Goal: Complete application form

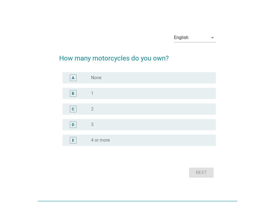
click at [121, 96] on div "radio_button_unchecked 1" at bounding box center [149, 94] width 116 height 6
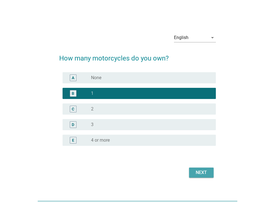
click at [202, 171] on div "Next" at bounding box center [201, 172] width 16 height 7
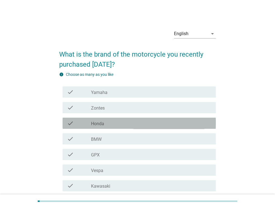
click at [171, 123] on div "check_box_outline_blank Honda" at bounding box center [151, 123] width 120 height 7
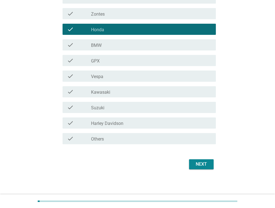
scroll to position [95, 0]
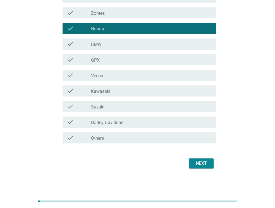
drag, startPoint x: 202, startPoint y: 169, endPoint x: 200, endPoint y: 166, distance: 3.4
click at [200, 166] on div "Next" at bounding box center [137, 163] width 156 height 13
click at [200, 166] on button "Next" at bounding box center [201, 163] width 25 height 10
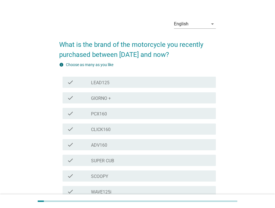
scroll to position [11, 0]
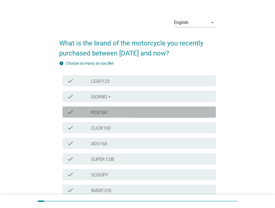
click at [178, 113] on div "check_box_outline_blank PCX160" at bounding box center [151, 112] width 120 height 7
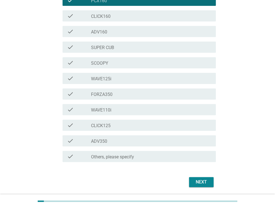
scroll to position [142, 0]
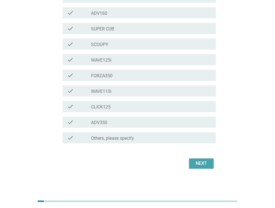
click at [202, 163] on div "Next" at bounding box center [201, 163] width 16 height 7
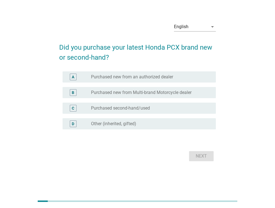
scroll to position [0, 0]
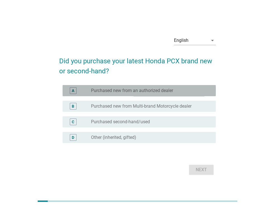
click at [162, 94] on div "A radio_button_unchecked Purchased new from an authorized dealer" at bounding box center [138, 90] width 153 height 11
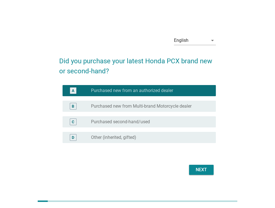
click at [205, 164] on div "Next" at bounding box center [137, 169] width 156 height 13
click at [205, 168] on div "Next" at bounding box center [201, 169] width 16 height 7
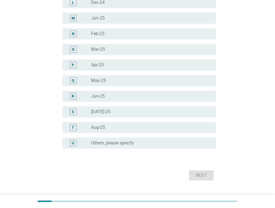
scroll to position [255, 0]
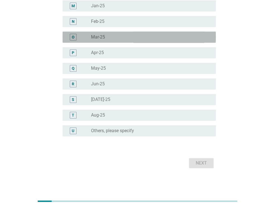
click at [129, 37] on div "radio_button_unchecked Mar-25" at bounding box center [149, 37] width 116 height 6
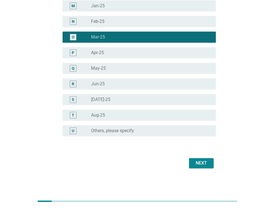
click at [202, 163] on div "Next" at bounding box center [201, 163] width 16 height 7
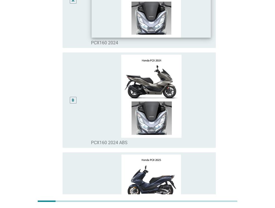
scroll to position [115, 0]
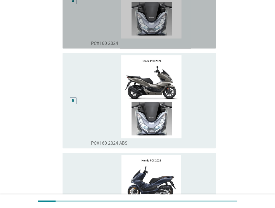
click at [78, 37] on div "A" at bounding box center [73, 0] width 12 height 91
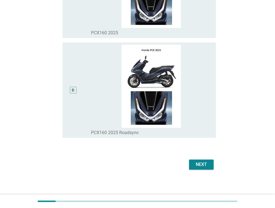
scroll to position [327, 0]
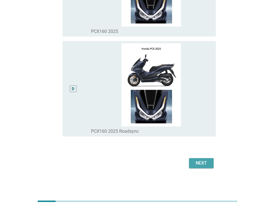
click at [205, 165] on div "Next" at bounding box center [201, 163] width 16 height 7
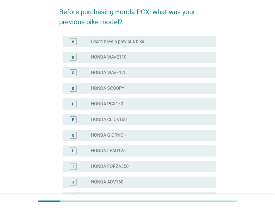
scroll to position [0, 0]
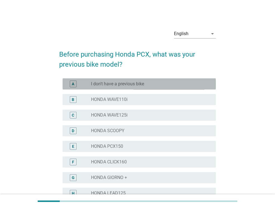
click at [192, 84] on div "radio_button_unchecked I don't have a previous bike" at bounding box center [149, 84] width 116 height 6
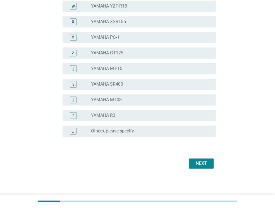
scroll to position [422, 0]
click at [212, 161] on button "Next" at bounding box center [201, 163] width 25 height 10
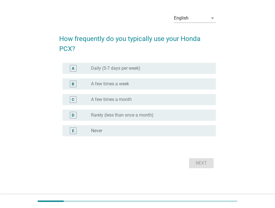
scroll to position [0, 0]
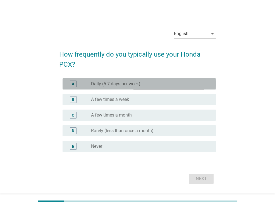
click at [177, 85] on div "radio_button_unchecked Daily (5-7 days per week)" at bounding box center [149, 84] width 116 height 6
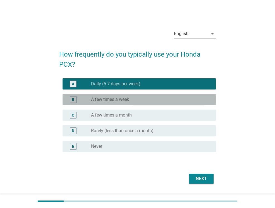
click at [165, 95] on div "B radio_button_unchecked A few times a week" at bounding box center [138, 99] width 153 height 11
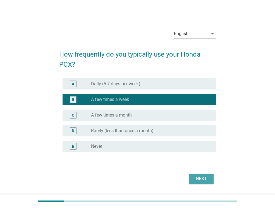
click at [197, 182] on button "Next" at bounding box center [201, 179] width 25 height 10
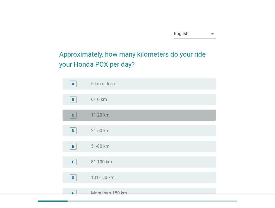
click at [172, 115] on div "radio_button_unchecked 11-20 km" at bounding box center [149, 115] width 116 height 6
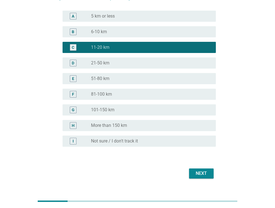
scroll to position [67, 0]
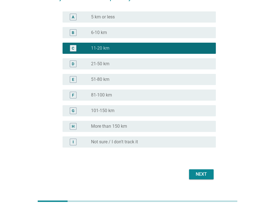
click at [182, 23] on div "A radio_button_unchecked 5 km or less" at bounding box center [137, 17] width 156 height 16
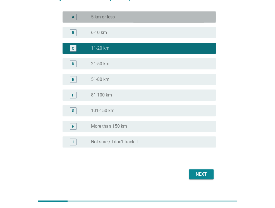
click at [180, 16] on div "radio_button_unchecked 5 km or less" at bounding box center [149, 17] width 116 height 6
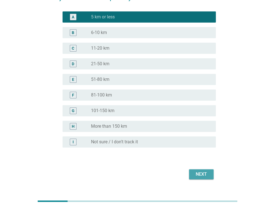
click at [196, 176] on div "Next" at bounding box center [201, 174] width 16 height 7
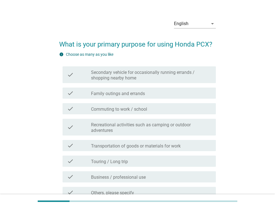
scroll to position [11, 0]
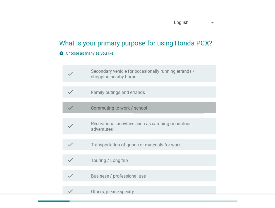
click at [158, 110] on div "check_box_outline_blank Commuting to work / school" at bounding box center [151, 107] width 120 height 7
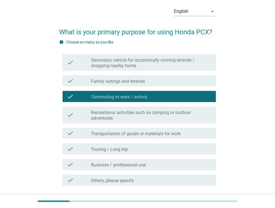
scroll to position [45, 0]
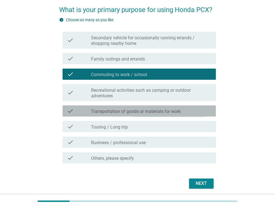
click at [152, 110] on label "Transportation of goods or materials for work" at bounding box center [135, 112] width 89 height 6
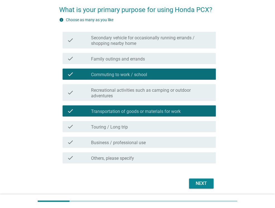
click at [134, 139] on div "check_box_outline_blank Business / professional use" at bounding box center [151, 142] width 120 height 7
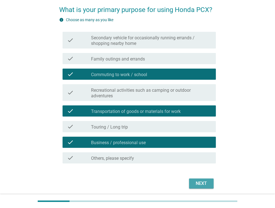
click at [200, 181] on div "Next" at bounding box center [201, 183] width 16 height 7
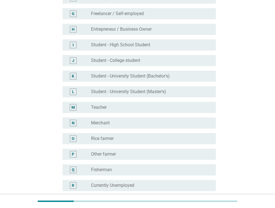
scroll to position [167, 0]
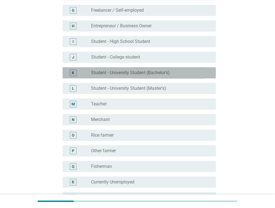
click at [141, 76] on div "radio_button_unchecked Student - University Student (Bachelor's)" at bounding box center [151, 72] width 120 height 7
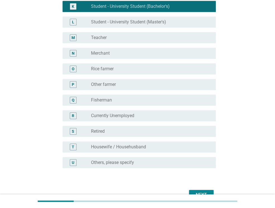
scroll to position [265, 0]
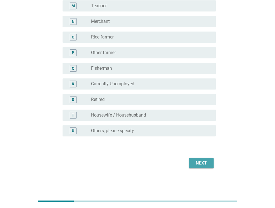
click at [205, 163] on div "Next" at bounding box center [201, 163] width 16 height 7
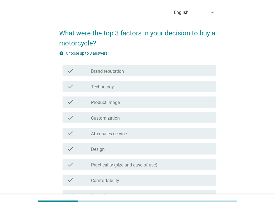
scroll to position [22, 0]
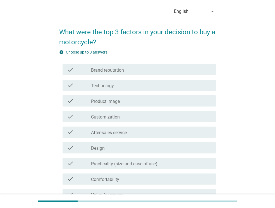
click at [157, 64] on div "check check_box_outline_blank Brand reputation" at bounding box center [138, 69] width 153 height 11
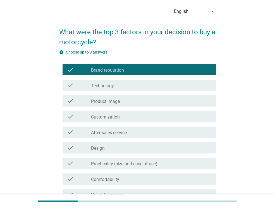
click at [147, 86] on div "check_box_outline_blank Technology" at bounding box center [151, 85] width 120 height 7
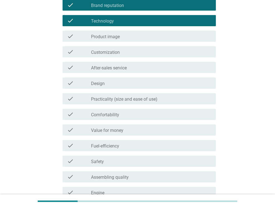
scroll to position [89, 0]
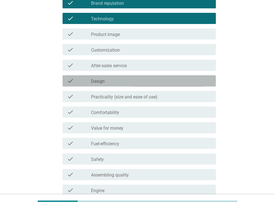
click at [125, 80] on div "check check_box_outline_blank Design" at bounding box center [138, 80] width 153 height 11
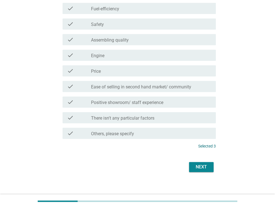
scroll to position [228, 0]
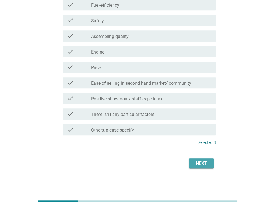
click at [198, 163] on div "Next" at bounding box center [201, 163] width 16 height 7
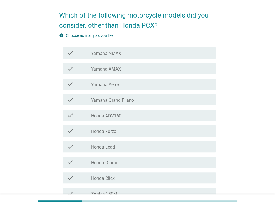
scroll to position [100, 0]
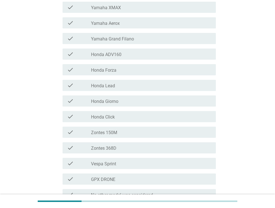
click at [136, 91] on div "check check_box_outline_blank Honda Lead" at bounding box center [137, 86] width 156 height 16
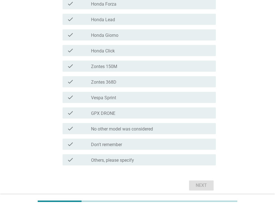
scroll to position [167, 0]
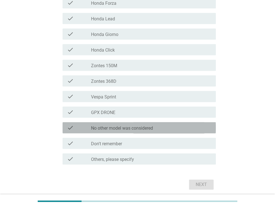
click at [124, 124] on div "check_box_outline_blank No other model was considered" at bounding box center [151, 127] width 120 height 7
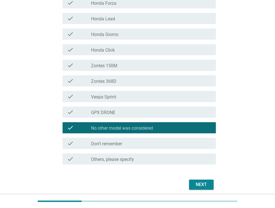
click at [193, 184] on div "Next" at bounding box center [201, 184] width 16 height 7
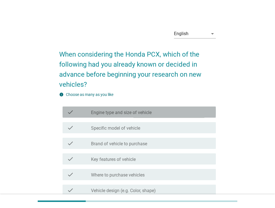
click at [153, 114] on div "check_box_outline_blank Engine type and size of vehicle" at bounding box center [151, 112] width 120 height 7
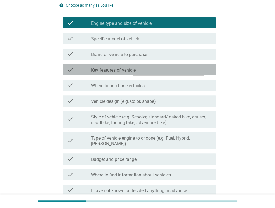
click at [175, 70] on div "check_box_outline_blank Key features of vehicle" at bounding box center [151, 69] width 120 height 7
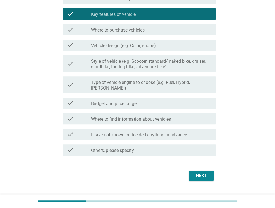
scroll to position [152, 0]
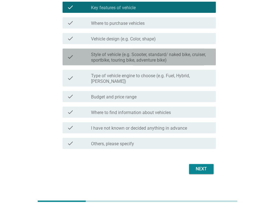
click at [149, 60] on label "Style of vehicle (e.g. Scooter, standard/ naked bike, cruiser, sportbike, touri…" at bounding box center [151, 57] width 120 height 11
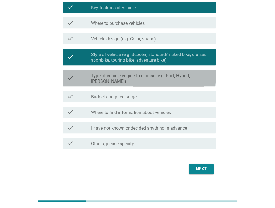
click at [147, 71] on div "check check_box_outline_blank Type of vehicle engine to choose (e.g. Fuel, Hybr…" at bounding box center [138, 78] width 153 height 17
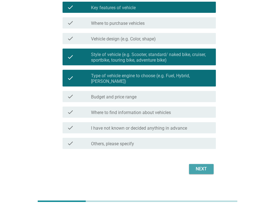
click at [196, 166] on div "Next" at bounding box center [201, 169] width 16 height 7
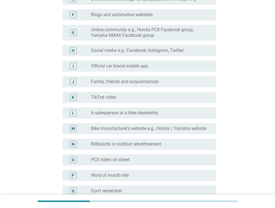
scroll to position [0, 0]
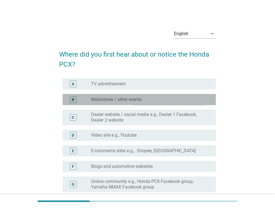
click at [168, 94] on div "B radio_button_unchecked Motorshow / other events" at bounding box center [138, 99] width 153 height 11
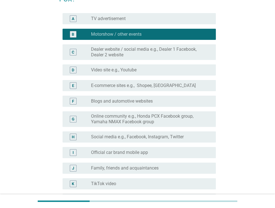
scroll to position [78, 0]
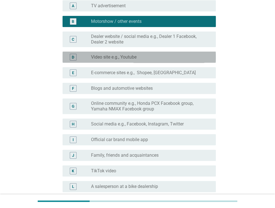
click at [153, 57] on div "radio_button_unchecked Video site e.g., Youtube" at bounding box center [149, 57] width 116 height 6
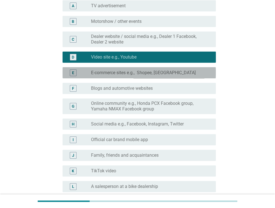
click at [151, 72] on label "E-commerce sites e.g., Shopee, [GEOGRAPHIC_DATA]" at bounding box center [143, 73] width 105 height 6
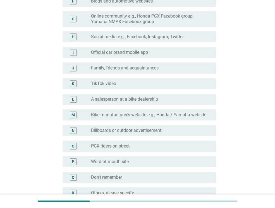
scroll to position [167, 0]
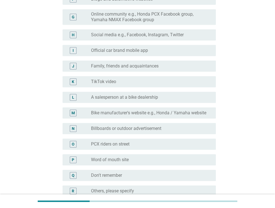
click at [128, 74] on div "K radio_button_unchecked TikTok video" at bounding box center [137, 82] width 156 height 16
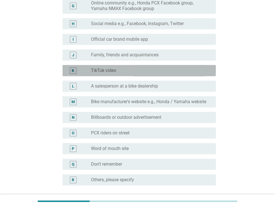
click at [123, 67] on div "radio_button_unchecked TikTok video" at bounding box center [151, 70] width 120 height 7
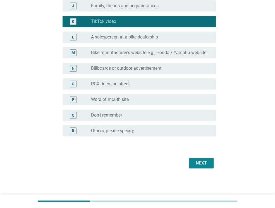
scroll to position [232, 0]
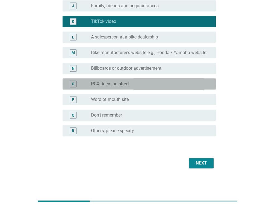
click at [119, 80] on div "O radio_button_unchecked PCX riders on street" at bounding box center [138, 83] width 153 height 11
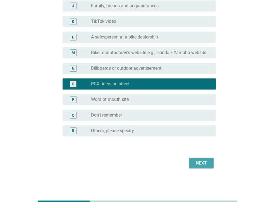
click at [199, 160] on div "Next" at bounding box center [201, 163] width 16 height 7
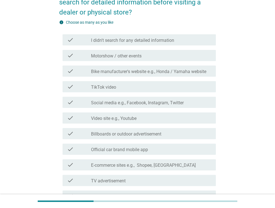
scroll to position [67, 0]
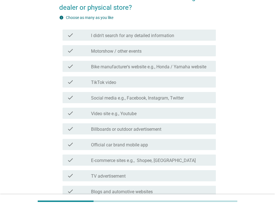
click at [147, 52] on div "check_box_outline_blank Motorshow / other events" at bounding box center [151, 50] width 120 height 7
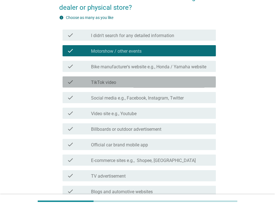
click at [127, 78] on div "check check_box_outline_blank TikTok video" at bounding box center [138, 81] width 153 height 11
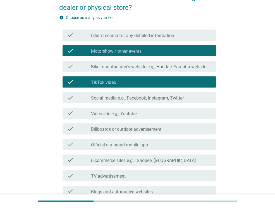
scroll to position [78, 0]
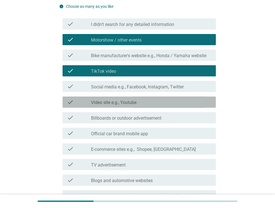
click at [126, 99] on div "check_box_outline_blank Video site e.g., Youtube" at bounding box center [151, 102] width 120 height 7
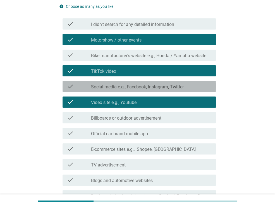
click at [129, 85] on label "Social media e.g., Facebook, Instagram, Twitter" at bounding box center [137, 87] width 93 height 6
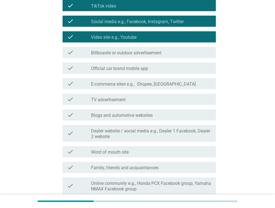
scroll to position [178, 0]
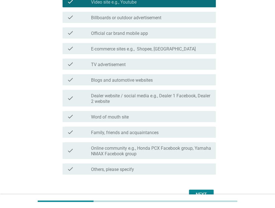
click at [138, 54] on div "check check_box_outline_blank E-commerce sites e.g., Shopee, [GEOGRAPHIC_DATA]" at bounding box center [137, 49] width 156 height 16
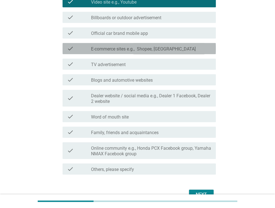
click at [134, 49] on label "E-commerce sites e.g., Shopee, [GEOGRAPHIC_DATA]" at bounding box center [143, 49] width 105 height 6
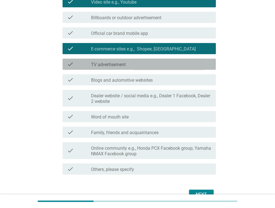
click at [127, 62] on div "check_box_outline_blank TV advertisement" at bounding box center [151, 64] width 120 height 7
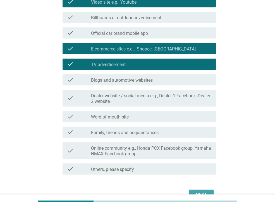
click at [201, 190] on button "Next" at bounding box center [201, 195] width 25 height 10
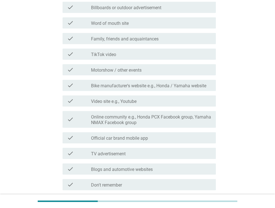
scroll to position [0, 0]
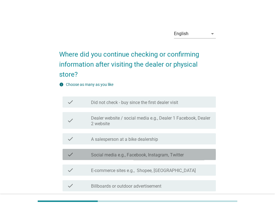
click at [160, 155] on label "Social media e.g., Facebook, Instagram, Twitter" at bounding box center [137, 155] width 93 height 6
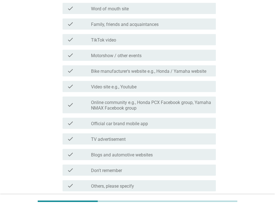
scroll to position [212, 0]
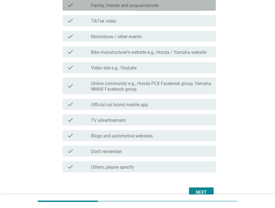
click at [166, 6] on div "check_box_outline_blank Family, friends and acquaintances" at bounding box center [151, 5] width 120 height 7
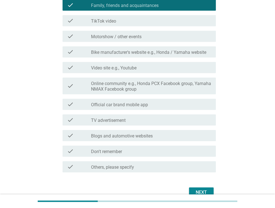
click at [192, 190] on button "Next" at bounding box center [201, 192] width 25 height 10
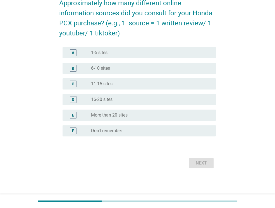
scroll to position [0, 0]
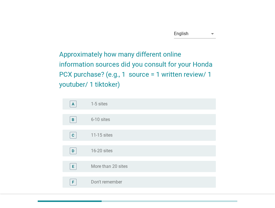
click at [149, 102] on div "radio_button_unchecked 1-5 sites" at bounding box center [149, 104] width 116 height 6
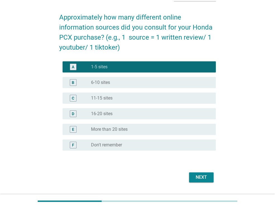
scroll to position [51, 0]
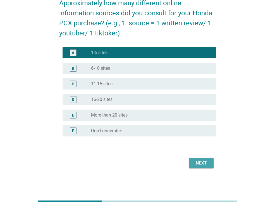
click at [199, 161] on div "Next" at bounding box center [201, 163] width 16 height 7
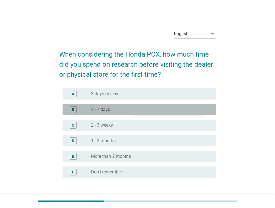
click at [174, 108] on div "radio_button_unchecked 4 - 7 days" at bounding box center [149, 110] width 116 height 6
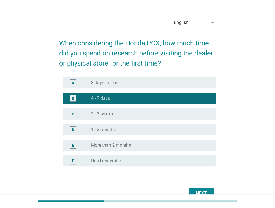
scroll to position [41, 0]
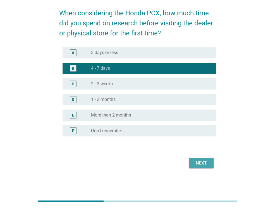
click at [203, 164] on div "Next" at bounding box center [201, 163] width 16 height 7
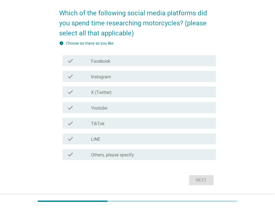
scroll to position [0, 0]
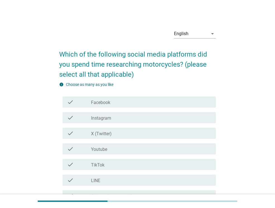
click at [151, 148] on div "check_box_outline_blank Youtube" at bounding box center [151, 149] width 120 height 7
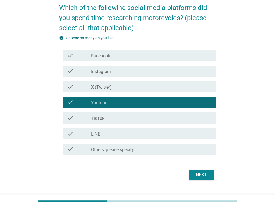
scroll to position [58, 0]
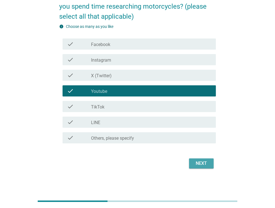
click at [206, 166] on div "Next" at bounding box center [201, 163] width 16 height 7
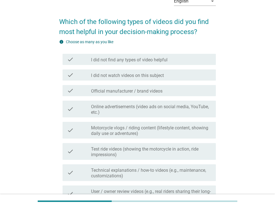
scroll to position [33, 0]
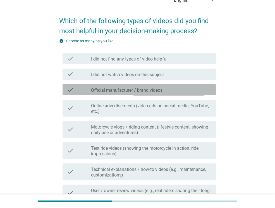
click at [164, 87] on div "check_box_outline_blank Official manufacturer / brand videos" at bounding box center [151, 89] width 120 height 7
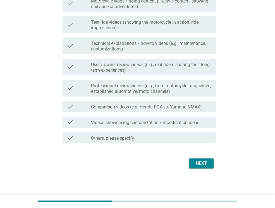
scroll to position [159, 0]
click at [208, 163] on div "Next" at bounding box center [201, 163] width 16 height 7
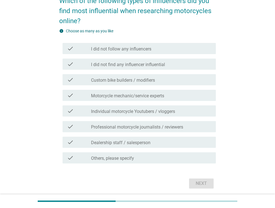
scroll to position [74, 0]
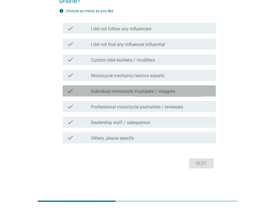
click at [167, 89] on label "Individual motorcycle Youtubers / vloggers" at bounding box center [133, 92] width 84 height 6
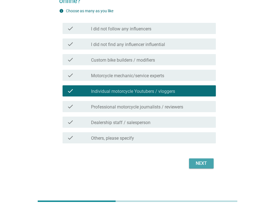
click at [203, 165] on div "Next" at bounding box center [201, 163] width 16 height 7
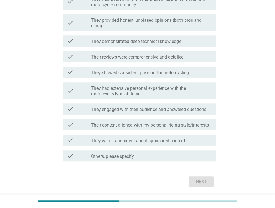
scroll to position [158, 0]
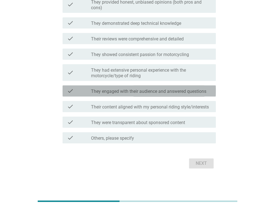
click at [172, 92] on label "They engaged with their audience and answered questions" at bounding box center [148, 92] width 115 height 6
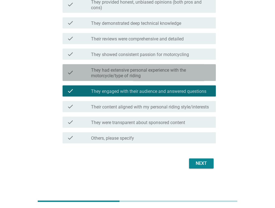
click at [172, 75] on label "They had extensive personal experience with the motorcycle/type of riding" at bounding box center [151, 72] width 120 height 11
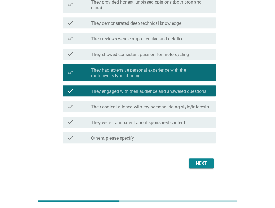
click at [202, 160] on div "Next" at bounding box center [201, 163] width 16 height 7
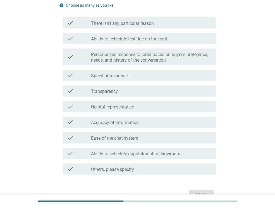
scroll to position [78, 0]
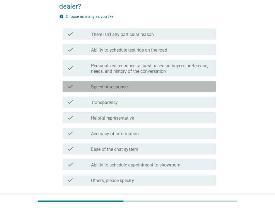
click at [148, 87] on div "check_box_outline_blank Speed of response" at bounding box center [151, 86] width 120 height 7
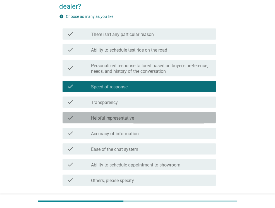
click at [132, 116] on label "Helpful representative" at bounding box center [112, 118] width 43 height 6
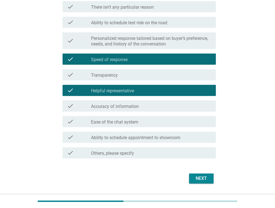
scroll to position [120, 0]
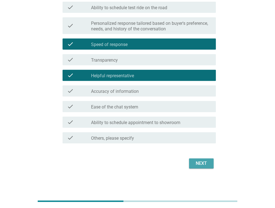
click at [194, 160] on div "Next" at bounding box center [201, 163] width 16 height 7
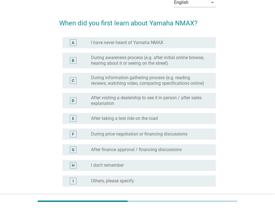
scroll to position [81, 0]
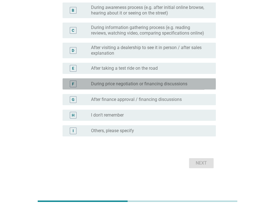
click at [135, 79] on div "F radio_button_unchecked During price negotiation or financing discussions" at bounding box center [138, 83] width 153 height 11
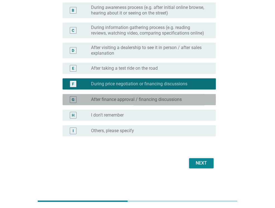
click at [130, 100] on label "After finance approval / financing discussions" at bounding box center [136, 100] width 91 height 6
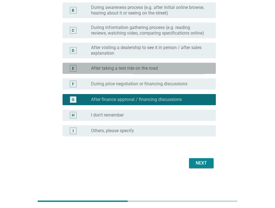
click at [138, 63] on div "E radio_button_unchecked After taking a test ride on the road" at bounding box center [138, 68] width 153 height 11
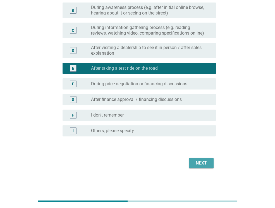
click at [200, 165] on div "Next" at bounding box center [201, 163] width 16 height 7
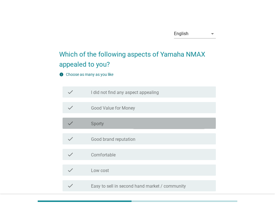
click at [145, 119] on div "check check_box_outline_blank Sporty" at bounding box center [138, 123] width 153 height 11
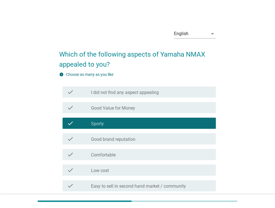
scroll to position [11, 0]
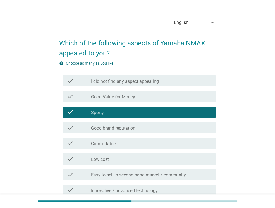
click at [150, 92] on div "check check_box_outline_blank Good Value for Money" at bounding box center [138, 96] width 153 height 11
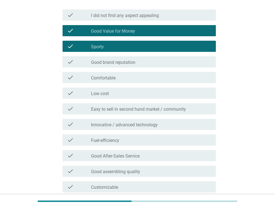
scroll to position [100, 0]
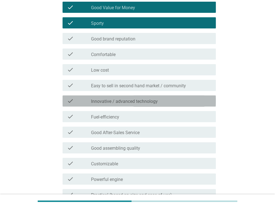
click at [143, 101] on label "Innovative / advanced technology" at bounding box center [124, 102] width 67 height 6
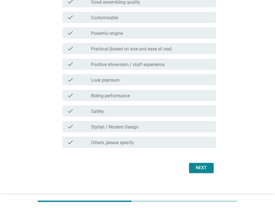
scroll to position [251, 0]
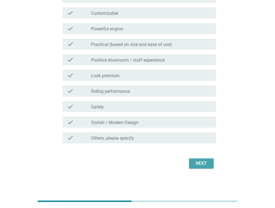
click at [212, 166] on button "Next" at bounding box center [201, 163] width 25 height 10
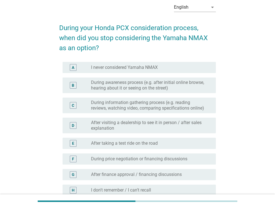
scroll to position [33, 0]
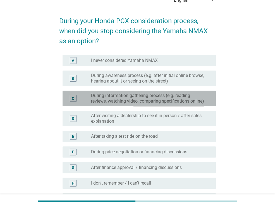
click at [148, 95] on label "During information gathering process (e.g. reading reviews, watching video, com…" at bounding box center [149, 98] width 116 height 11
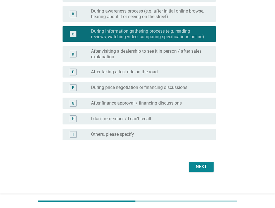
scroll to position [101, 0]
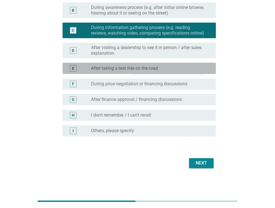
click at [148, 66] on label "After taking a test ride on the road" at bounding box center [124, 69] width 67 height 6
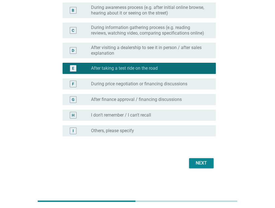
click at [204, 164] on div "Next" at bounding box center [201, 163] width 16 height 7
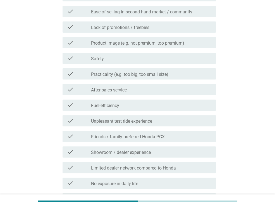
scroll to position [100, 0]
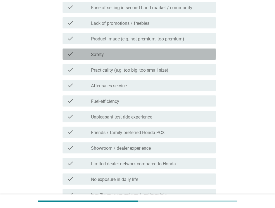
click at [156, 49] on div "check check_box_outline_blank Safety" at bounding box center [138, 54] width 153 height 11
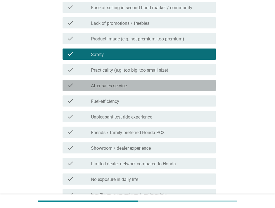
click at [145, 83] on div "check_box_outline_blank After-sales service" at bounding box center [151, 85] width 120 height 7
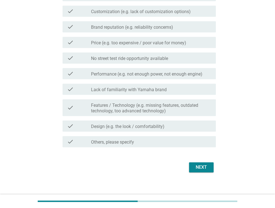
scroll to position [335, 0]
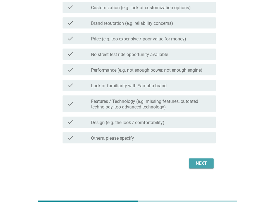
click at [198, 161] on div "Next" at bounding box center [201, 163] width 16 height 7
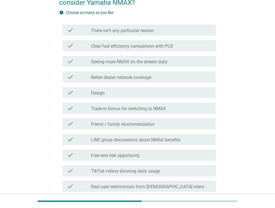
scroll to position [67, 0]
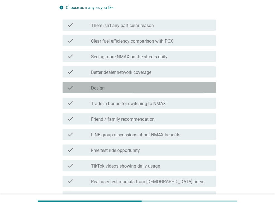
click at [163, 86] on div "check_box_outline_blank Design" at bounding box center [151, 87] width 120 height 7
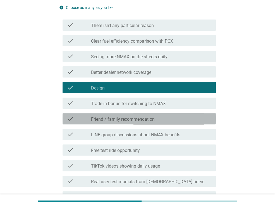
click at [147, 117] on label "Friend / family recommendation" at bounding box center [123, 120] width 64 height 6
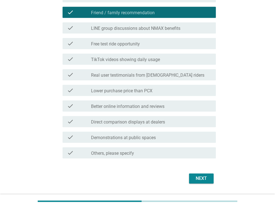
scroll to position [188, 0]
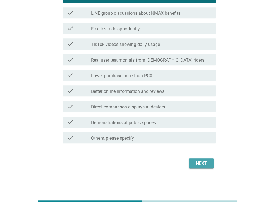
click at [208, 161] on div "Next" at bounding box center [201, 163] width 16 height 7
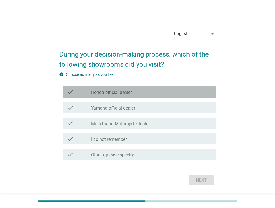
click at [169, 88] on div "check check_box_outline_blank Honda official dealer" at bounding box center [138, 91] width 153 height 11
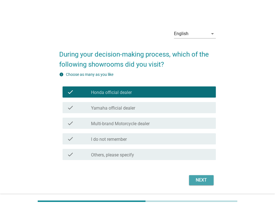
click at [194, 180] on div "Next" at bounding box center [201, 180] width 16 height 7
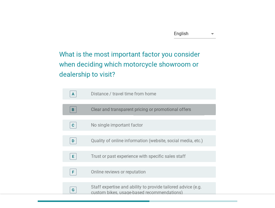
click at [165, 113] on div "B radio_button_unchecked Clear and transparent pricing or promotional offers" at bounding box center [138, 109] width 153 height 11
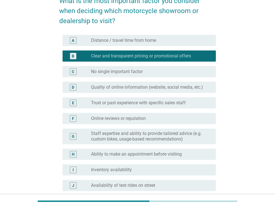
scroll to position [78, 0]
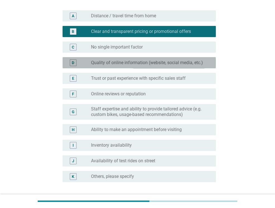
click at [163, 64] on label "Quality of online information (website, social media, etc.)" at bounding box center [147, 63] width 112 height 6
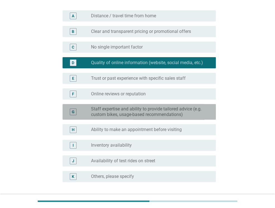
click at [150, 117] on div "G radio_button_unchecked Staff expertise and ability to provide tailored advice…" at bounding box center [138, 112] width 153 height 16
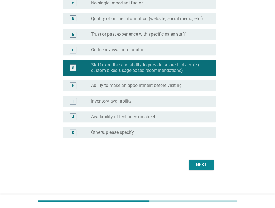
scroll to position [123, 0]
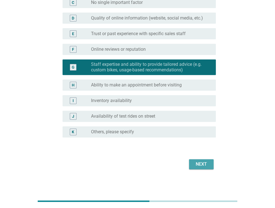
click at [191, 163] on button "Next" at bounding box center [201, 164] width 25 height 10
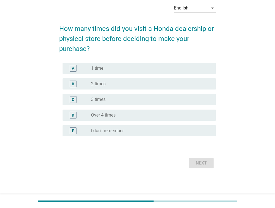
scroll to position [0, 0]
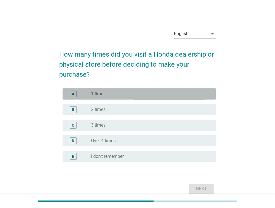
click at [126, 96] on div "radio_button_unchecked 1 time" at bounding box center [149, 94] width 116 height 6
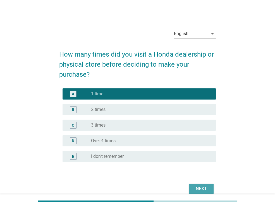
click at [198, 186] on div "Next" at bounding box center [201, 188] width 16 height 7
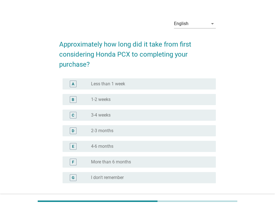
scroll to position [11, 0]
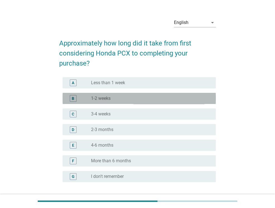
click at [172, 100] on div "radio_button_unchecked 1-2 weeks" at bounding box center [149, 99] width 116 height 6
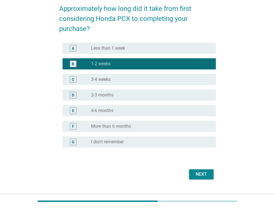
scroll to position [56, 0]
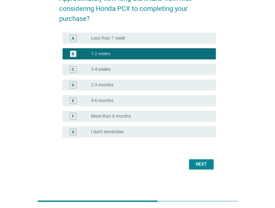
click at [202, 165] on div "Next" at bounding box center [201, 164] width 16 height 7
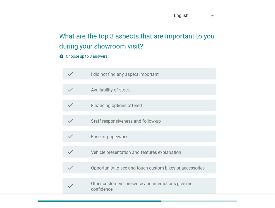
scroll to position [22, 0]
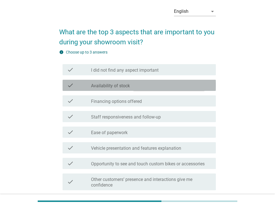
click at [152, 89] on div "check check_box_outline_blank Availability of stock" at bounding box center [138, 85] width 153 height 11
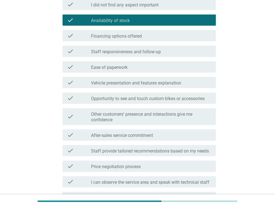
scroll to position [100, 0]
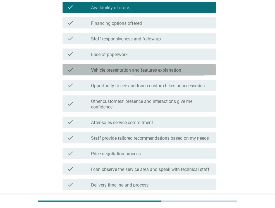
click at [115, 66] on div "check_box_outline_blank Vehicle presentation and features explanation" at bounding box center [151, 69] width 120 height 7
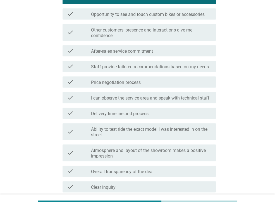
scroll to position [190, 0]
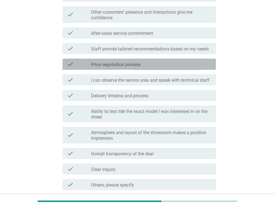
click at [119, 60] on div "check check_box_outline_blank Price negotiation process" at bounding box center [138, 64] width 153 height 11
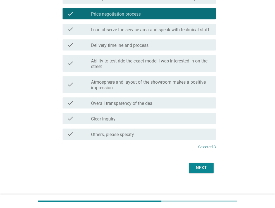
scroll to position [244, 0]
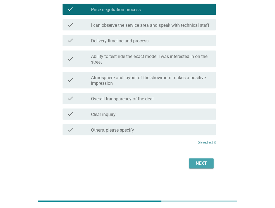
click at [196, 165] on div "Next" at bounding box center [201, 163] width 16 height 7
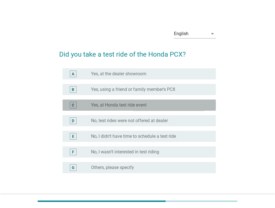
click at [143, 106] on label "Yes, at Honda test ride event" at bounding box center [118, 105] width 55 height 6
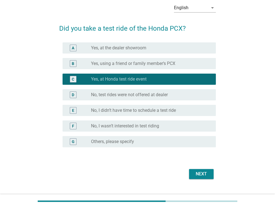
scroll to position [37, 0]
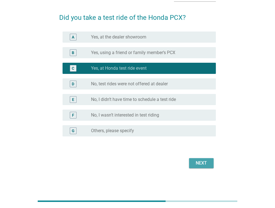
click at [198, 160] on div "Next" at bounding box center [201, 163] width 16 height 7
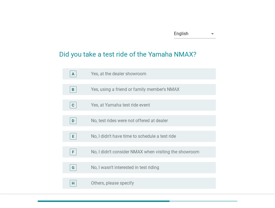
click at [177, 90] on label "Yes, using a friend or family member’s NMAX" at bounding box center [135, 90] width 88 height 6
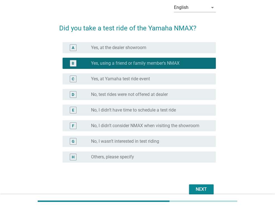
scroll to position [33, 0]
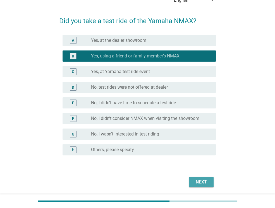
click at [206, 179] on div "Next" at bounding box center [201, 182] width 16 height 7
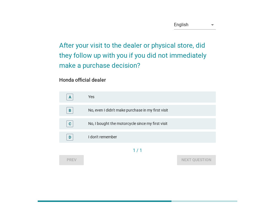
scroll to position [0, 0]
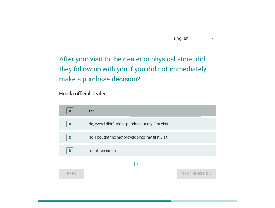
click at [188, 108] on div "Yes" at bounding box center [149, 110] width 123 height 7
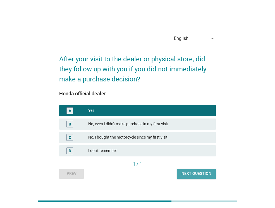
click at [184, 172] on div "Next question" at bounding box center [196, 174] width 30 height 6
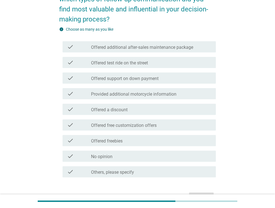
scroll to position [78, 0]
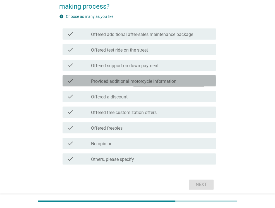
click at [168, 84] on label "Provided additional motorcycle information" at bounding box center [133, 82] width 85 height 6
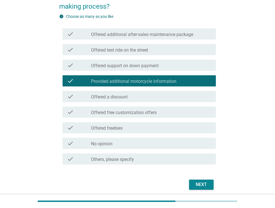
click at [177, 44] on div "check check_box_outline_blank Offered test ride on the street" at bounding box center [138, 49] width 153 height 11
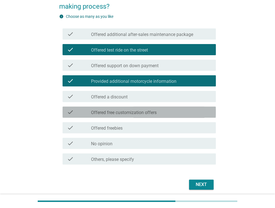
click at [180, 115] on div "check_box_outline_blank Offered free customization offers" at bounding box center [151, 112] width 120 height 7
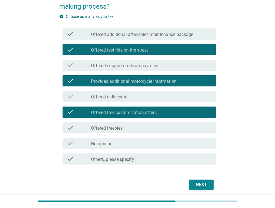
click at [204, 181] on div "Next" at bounding box center [201, 184] width 16 height 7
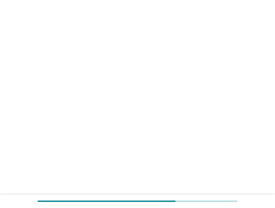
scroll to position [0, 0]
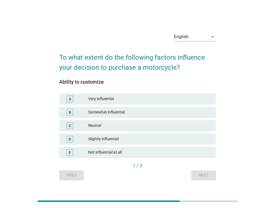
click at [168, 98] on div "Very influential" at bounding box center [149, 99] width 123 height 7
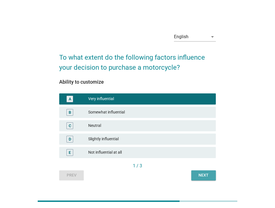
click at [198, 172] on button "Next" at bounding box center [203, 175] width 25 height 10
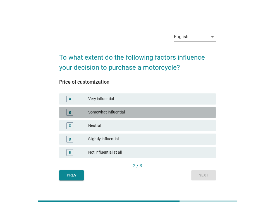
click at [184, 111] on div "Somewhat influential" at bounding box center [149, 112] width 123 height 7
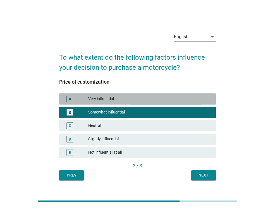
click at [190, 94] on div "A Very influential" at bounding box center [137, 98] width 156 height 11
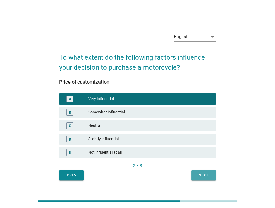
click at [197, 175] on div "Next" at bounding box center [203, 175] width 16 height 6
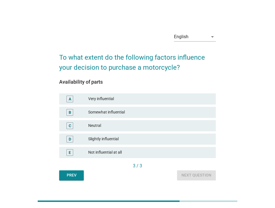
click at [191, 119] on div "C Neutral" at bounding box center [137, 125] width 159 height 13
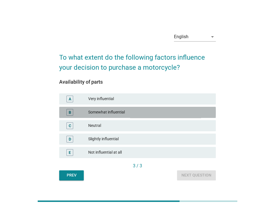
click at [191, 114] on div "Somewhat influential" at bounding box center [149, 112] width 123 height 7
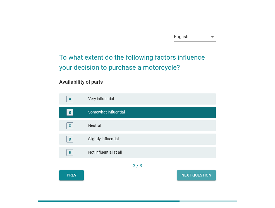
click at [196, 178] on div "Next question" at bounding box center [196, 175] width 30 height 6
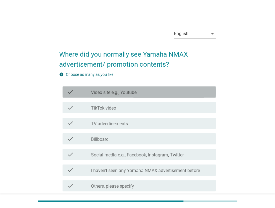
click at [177, 94] on div "check_box_outline_blank Video site e.g., Youtube" at bounding box center [151, 92] width 120 height 7
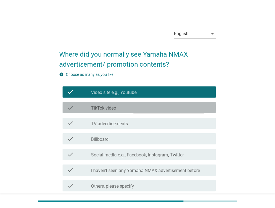
click at [159, 112] on div "check check_box_outline_blank TikTok video" at bounding box center [138, 107] width 153 height 11
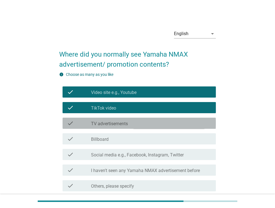
click at [141, 127] on div "check check_box_outline_blank TV advertisements" at bounding box center [138, 123] width 153 height 11
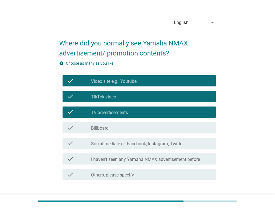
scroll to position [45, 0]
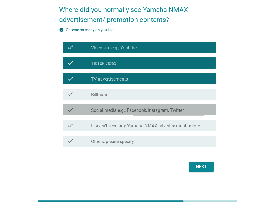
click at [137, 113] on div "check check_box_outline_blank Social media e.g., Facebook, Instagram, Twitter" at bounding box center [138, 109] width 153 height 11
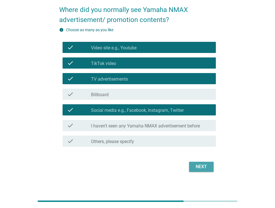
click at [207, 168] on div "Next" at bounding box center [201, 166] width 16 height 7
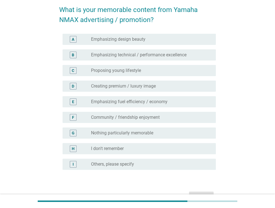
scroll to position [0, 0]
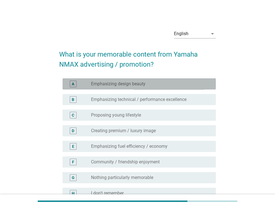
click at [168, 82] on div "radio_button_unchecked Emphasizing design beauty" at bounding box center [149, 84] width 116 height 6
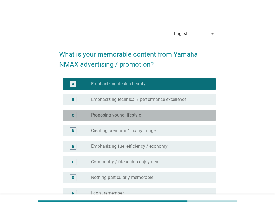
click at [148, 115] on div "radio_button_unchecked Proposing young lifestyle" at bounding box center [149, 115] width 116 height 6
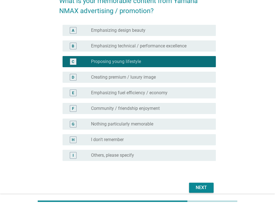
scroll to position [67, 0]
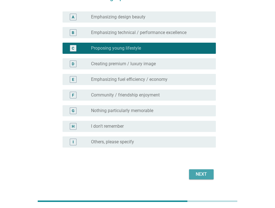
click at [204, 171] on div "Next" at bounding box center [201, 174] width 16 height 7
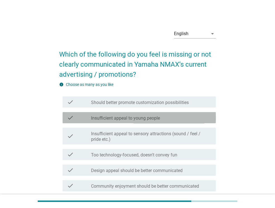
click at [189, 115] on div "check_box_outline_blank Insufficient appeal to young people" at bounding box center [151, 117] width 120 height 7
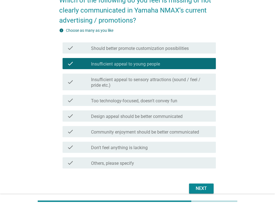
scroll to position [79, 0]
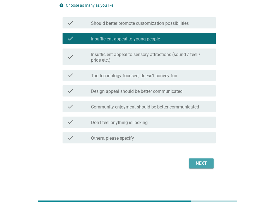
click at [197, 166] on div "Next" at bounding box center [201, 163] width 16 height 7
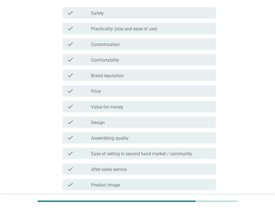
scroll to position [0, 0]
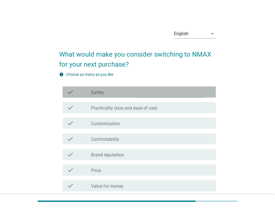
click at [175, 91] on div "check_box_outline_blank Safety" at bounding box center [151, 92] width 120 height 7
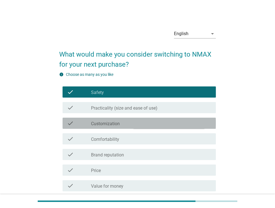
click at [159, 123] on div "check_box_outline_blank Customization" at bounding box center [151, 123] width 120 height 7
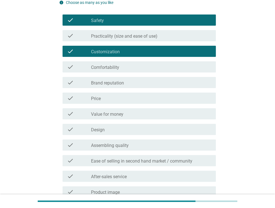
scroll to position [89, 0]
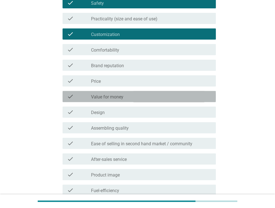
click at [156, 100] on div "check check_box_outline_blank Value for money" at bounding box center [138, 96] width 153 height 11
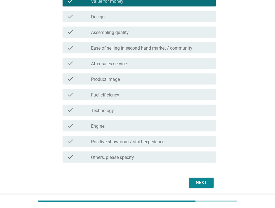
scroll to position [204, 0]
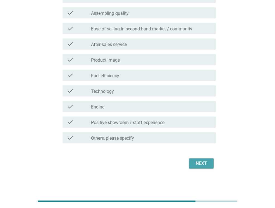
click at [194, 161] on div "Next" at bounding box center [201, 163] width 16 height 7
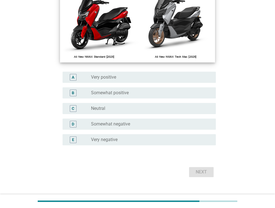
scroll to position [100, 0]
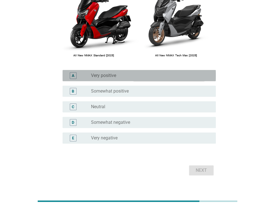
click at [150, 78] on div "radio_button_unchecked Very positive" at bounding box center [149, 76] width 116 height 6
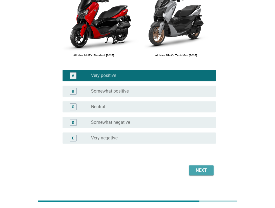
click at [201, 173] on div "Next" at bounding box center [201, 170] width 16 height 7
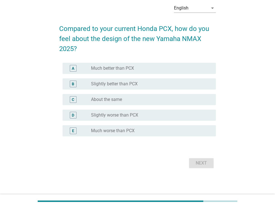
scroll to position [0, 0]
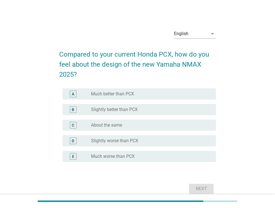
click at [181, 87] on div "A radio_button_unchecked Much better than PCX" at bounding box center [137, 94] width 156 height 16
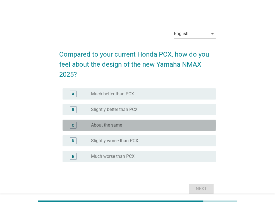
click at [156, 127] on div "radio_button_unchecked About the same" at bounding box center [149, 125] width 116 height 6
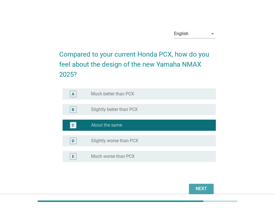
click at [194, 190] on div "Next" at bounding box center [201, 188] width 16 height 7
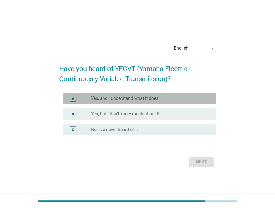
click at [179, 94] on div "A radio_button_unchecked Yes, and I understand what it does" at bounding box center [138, 98] width 153 height 11
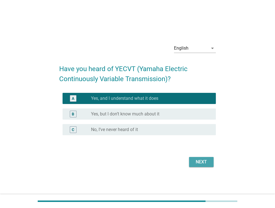
click at [200, 161] on div "Next" at bounding box center [201, 162] width 16 height 7
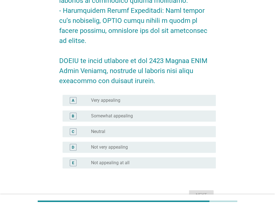
scroll to position [268, 0]
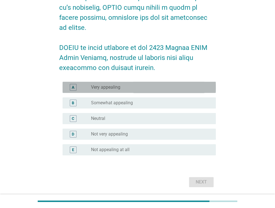
click at [161, 86] on div "radio_button_unchecked Very appealing" at bounding box center [149, 87] width 116 height 6
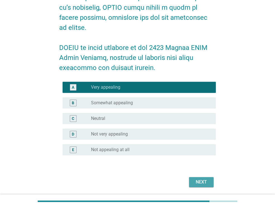
click at [198, 178] on button "Next" at bounding box center [201, 182] width 25 height 10
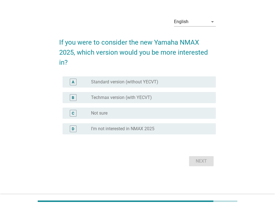
scroll to position [0, 0]
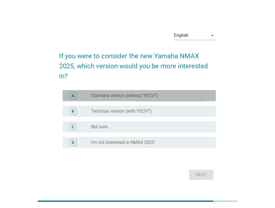
click at [184, 98] on div "radio_button_unchecked Standard version (without YECVT)" at bounding box center [149, 96] width 116 height 6
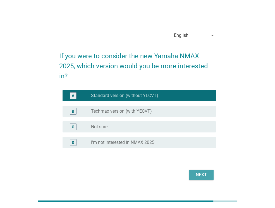
click at [204, 175] on div "Next" at bounding box center [201, 174] width 16 height 7
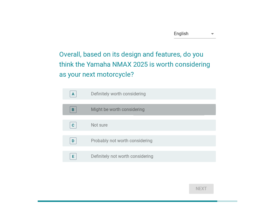
click at [183, 105] on div "B radio_button_unchecked Might be worth considering" at bounding box center [138, 109] width 153 height 11
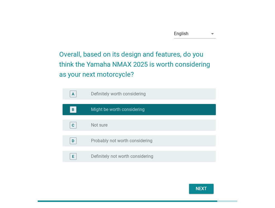
click at [196, 186] on div "Next" at bounding box center [201, 188] width 16 height 7
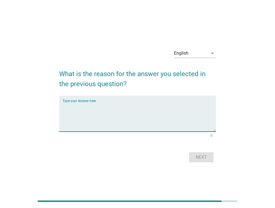
click at [179, 115] on textarea "Type your Answer here" at bounding box center [138, 116] width 153 height 29
type textarea "i don't have any idea"
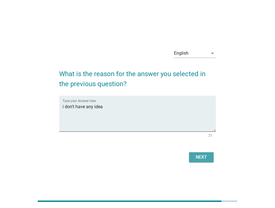
click at [202, 161] on button "Next" at bounding box center [201, 157] width 25 height 10
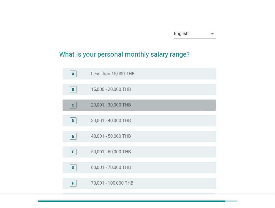
click at [169, 102] on div "radio_button_unchecked 20,001 - 30,000 THB" at bounding box center [151, 105] width 120 height 7
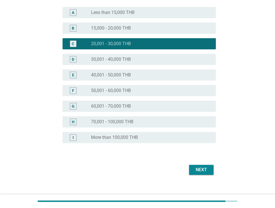
scroll to position [68, 0]
